Goal: Entertainment & Leisure: Consume media (video, audio)

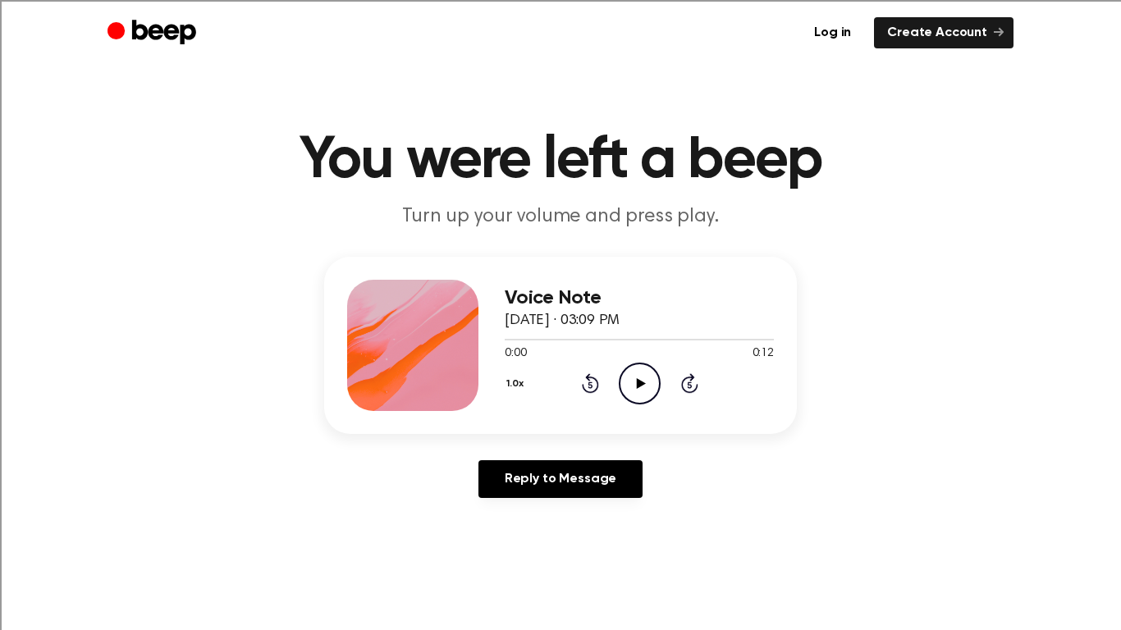
click at [633, 385] on icon "Play Audio" at bounding box center [640, 384] width 42 height 42
click at [645, 392] on icon "Play Audio" at bounding box center [640, 384] width 42 height 42
click at [644, 388] on icon "Play Audio" at bounding box center [640, 384] width 42 height 42
click at [629, 381] on icon "Play Audio" at bounding box center [640, 384] width 42 height 42
click at [637, 375] on icon "Play Audio" at bounding box center [640, 384] width 42 height 42
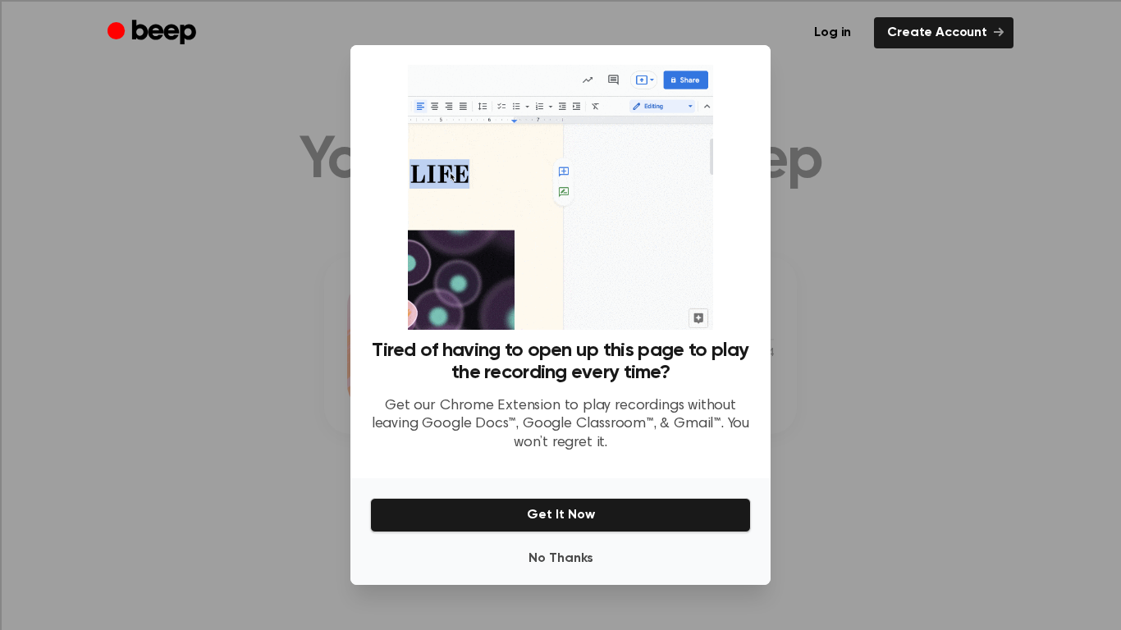
click at [944, 539] on div at bounding box center [560, 315] width 1121 height 630
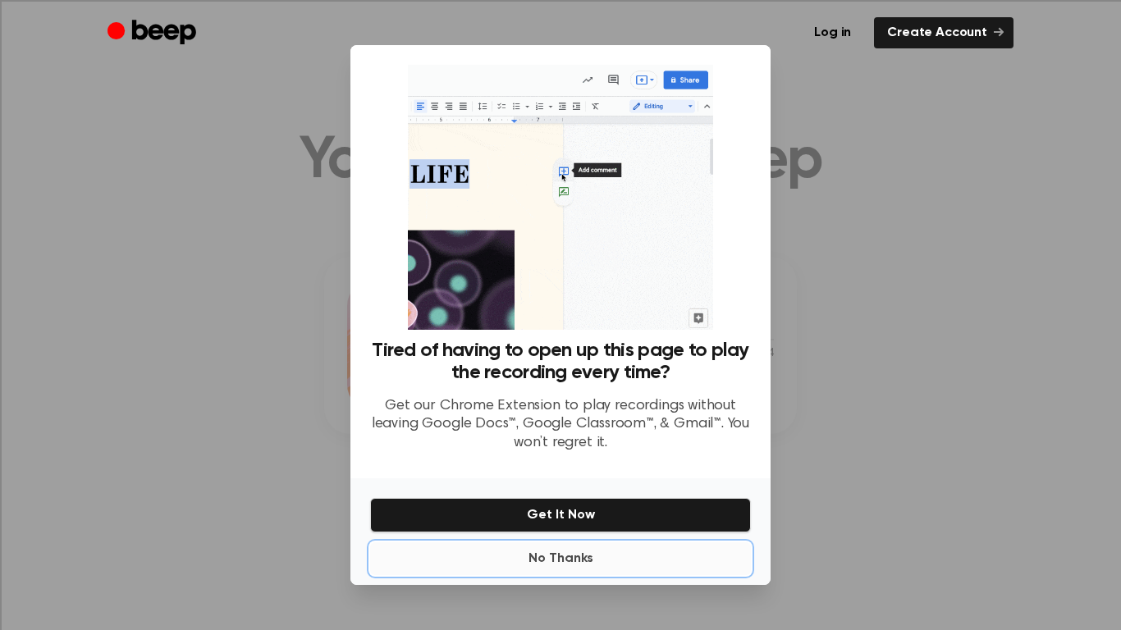
click at [602, 548] on button "No Thanks" at bounding box center [560, 558] width 381 height 33
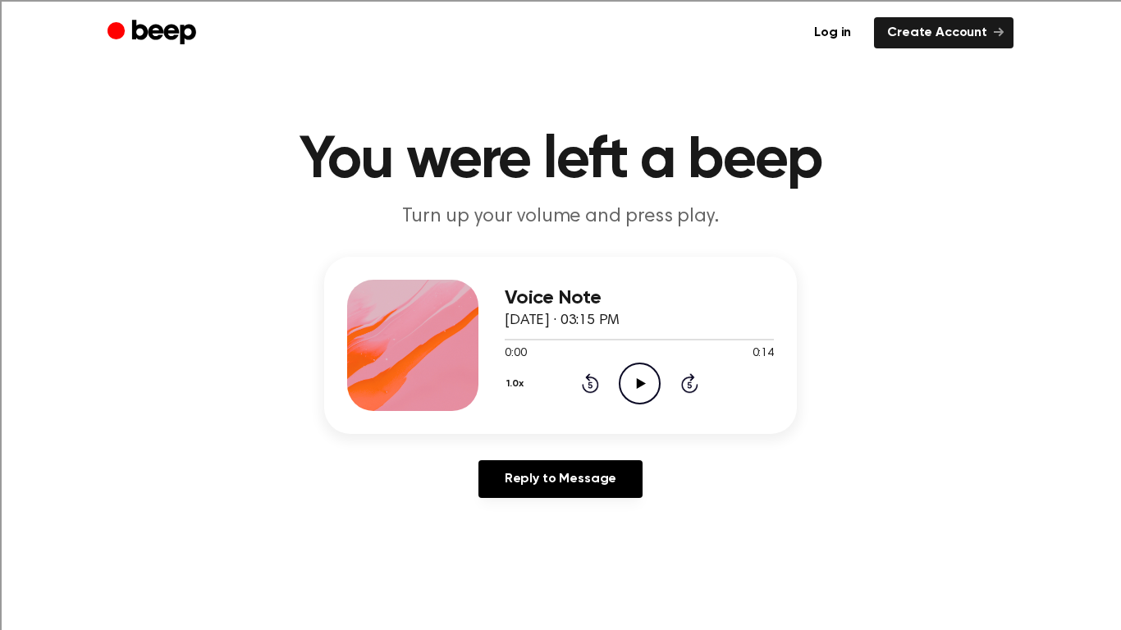
click at [643, 391] on icon "Play Audio" at bounding box center [640, 384] width 42 height 42
click at [636, 377] on icon "Play Audio" at bounding box center [640, 384] width 42 height 42
